Goal: Use online tool/utility: Use online tool/utility

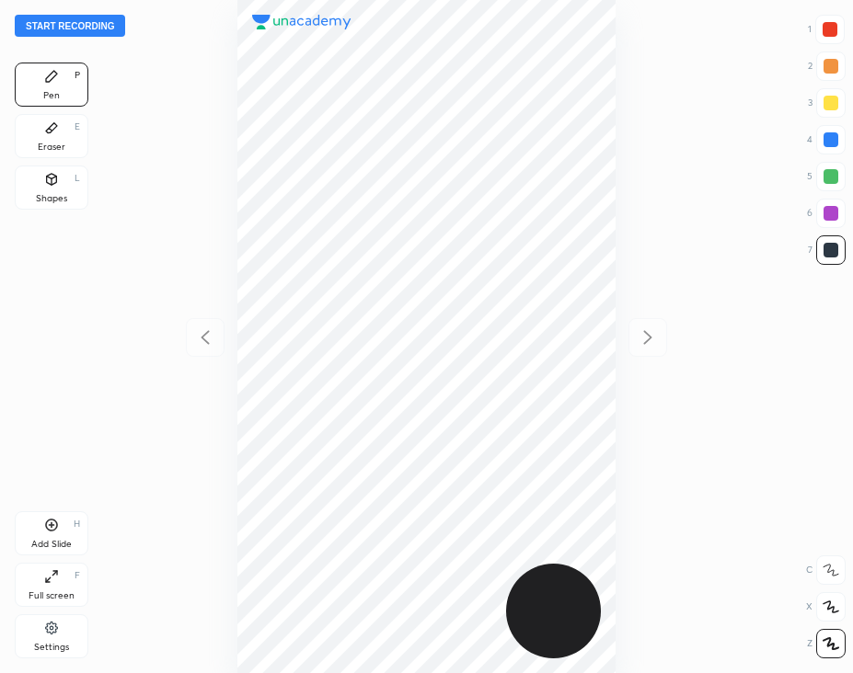
scroll to position [673, 558]
click at [704, 205] on div at bounding box center [426, 336] width 558 height 673
click at [86, 26] on button "Start recording" at bounding box center [70, 26] width 110 height 22
click at [832, 34] on div at bounding box center [829, 29] width 15 height 15
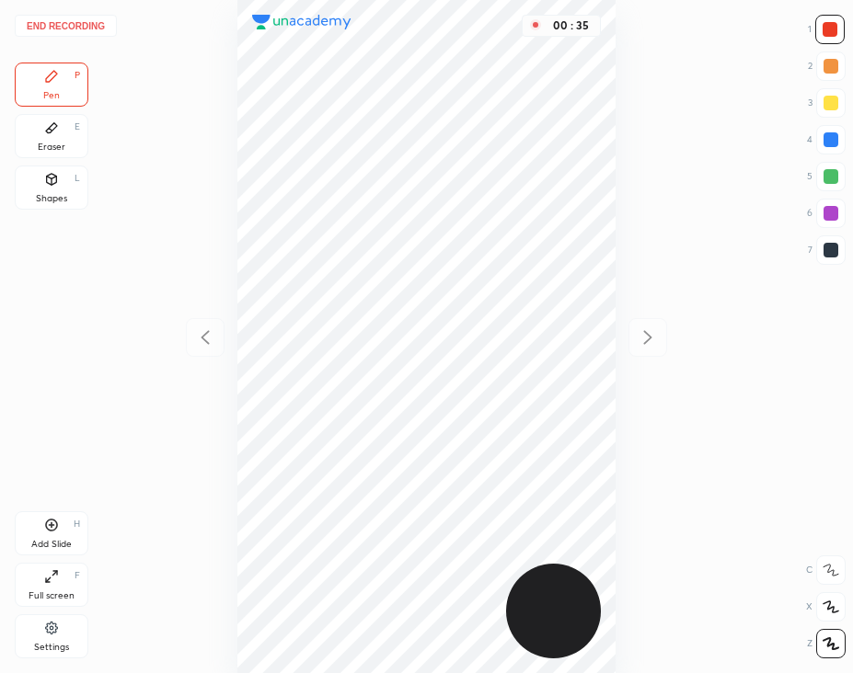
click at [822, 258] on div at bounding box center [830, 250] width 29 height 29
click at [66, 499] on div "Pen P Eraser E Shapes L Add Slide H Full screen F Settings" at bounding box center [52, 365] width 74 height 604
click at [46, 529] on icon at bounding box center [51, 525] width 15 height 15
click at [56, 135] on icon at bounding box center [51, 128] width 15 height 15
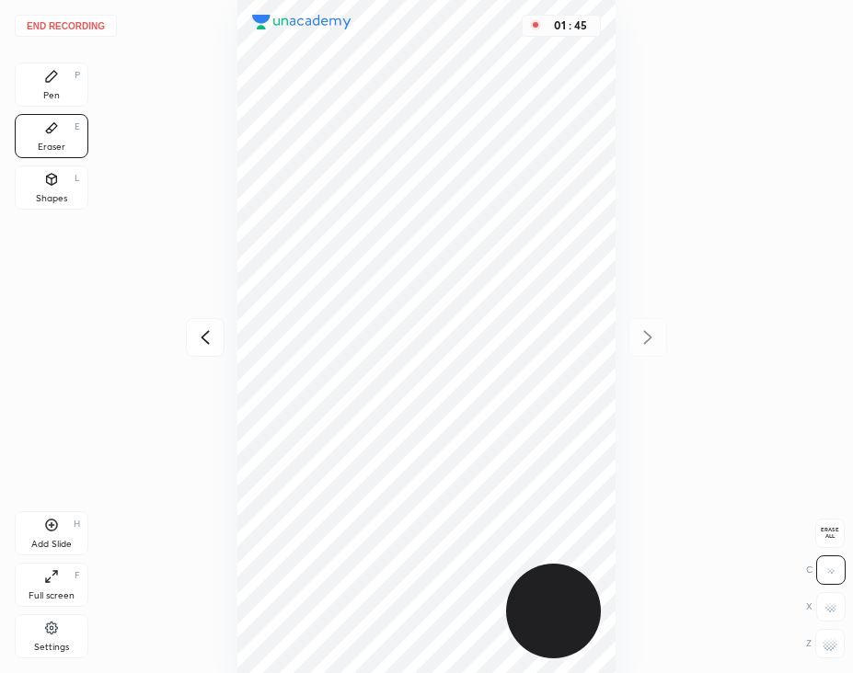
click at [64, 88] on div "Pen P" at bounding box center [52, 85] width 74 height 44
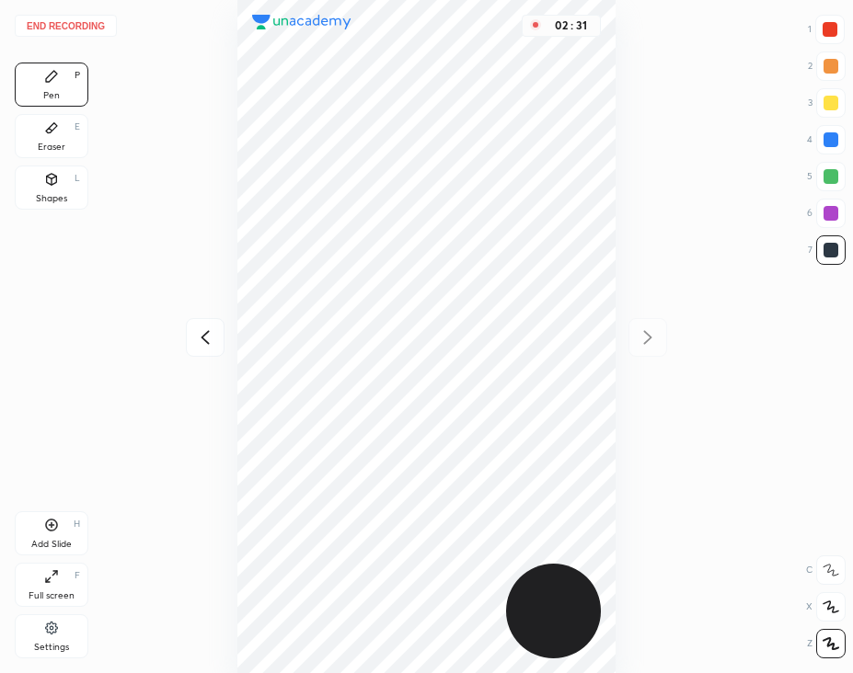
click at [40, 520] on div "Add Slide H" at bounding box center [52, 534] width 74 height 44
click at [9, 495] on div "End recording 1 2 3 4 5 6 7 R O A L C X Z Erase all C X Z Pen P Eraser E Shapes…" at bounding box center [426, 336] width 853 height 673
click at [1, 505] on div "End recording 1 2 3 4 5 6 7 R O A L C X Z Erase all C X Z Pen P Eraser E Shapes…" at bounding box center [426, 336] width 853 height 673
click at [81, 512] on div "Add Slide H" at bounding box center [52, 534] width 74 height 44
click at [8, 506] on div "End recording 1 2 3 4 5 6 7 R O A L C X Z Erase all C X Z Pen P Eraser E Shapes…" at bounding box center [426, 336] width 853 height 673
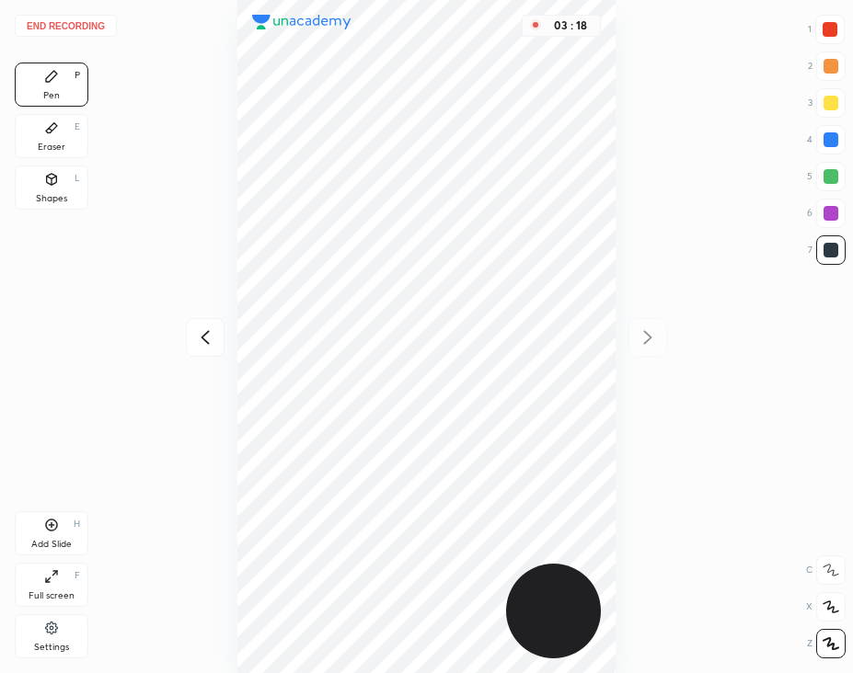
click at [6, 512] on div "End recording 1 2 3 4 5 6 7 R O A L C X Z Erase all C X Z Pen P Eraser E Shapes…" at bounding box center [426, 336] width 853 height 673
click at [40, 543] on div "Add Slide" at bounding box center [51, 544] width 40 height 9
click at [829, 29] on div at bounding box center [829, 29] width 15 height 15
click at [55, 182] on icon at bounding box center [52, 179] width 10 height 11
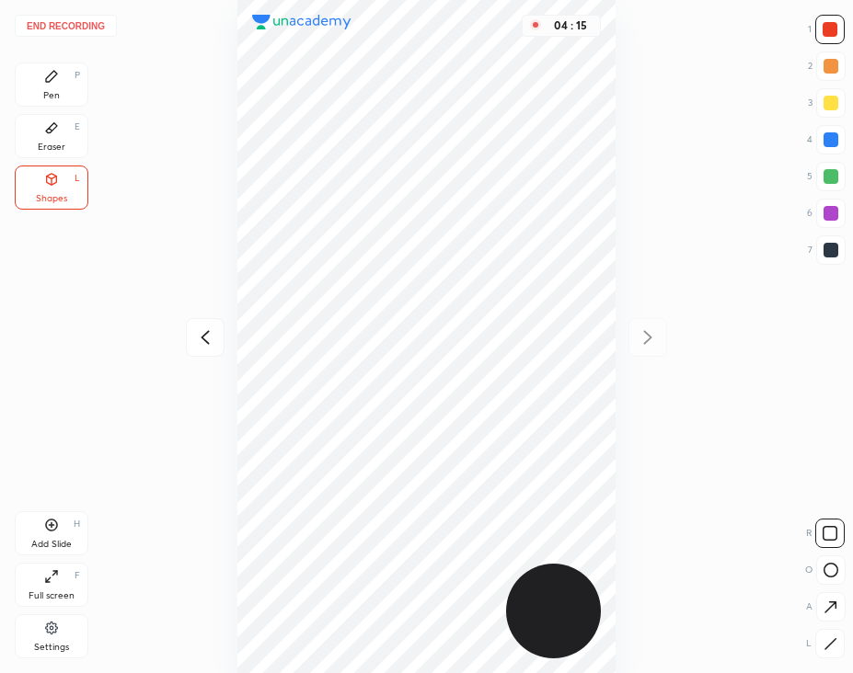
click at [81, 25] on button "End recording" at bounding box center [66, 26] width 102 height 22
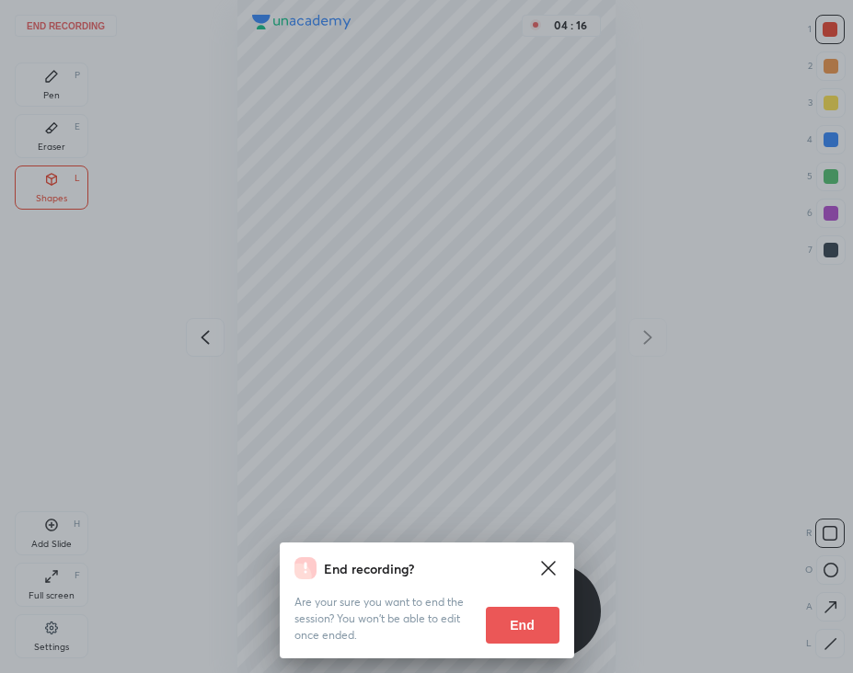
click at [529, 626] on button "End" at bounding box center [523, 625] width 74 height 37
